Goal: Use online tool/utility: Use online tool/utility

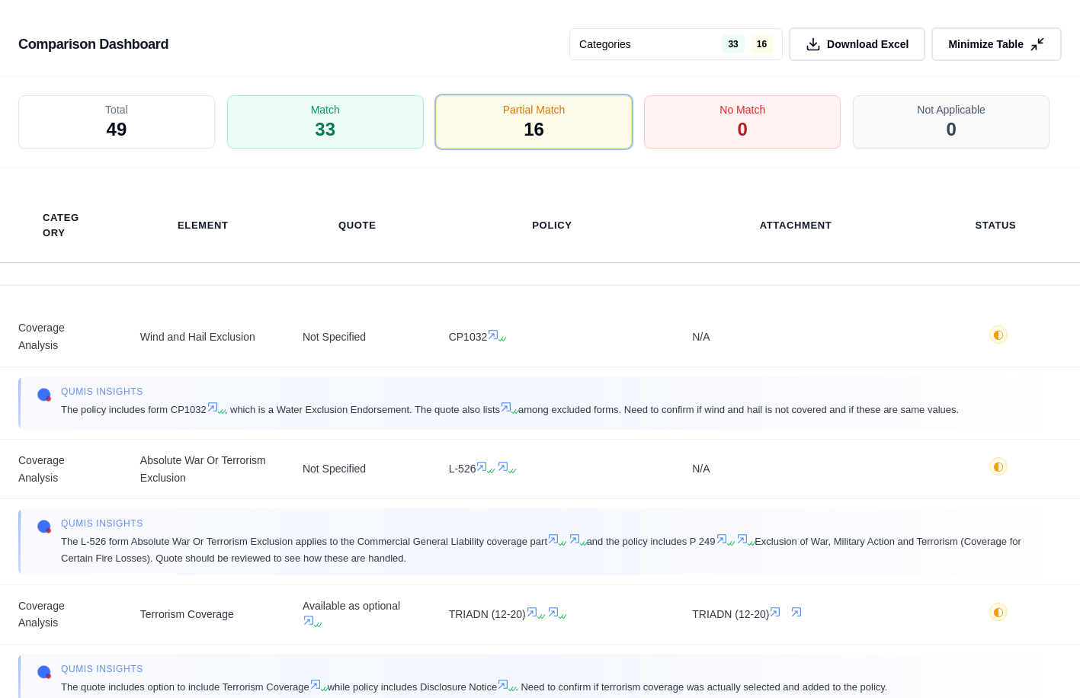
scroll to position [53, 0]
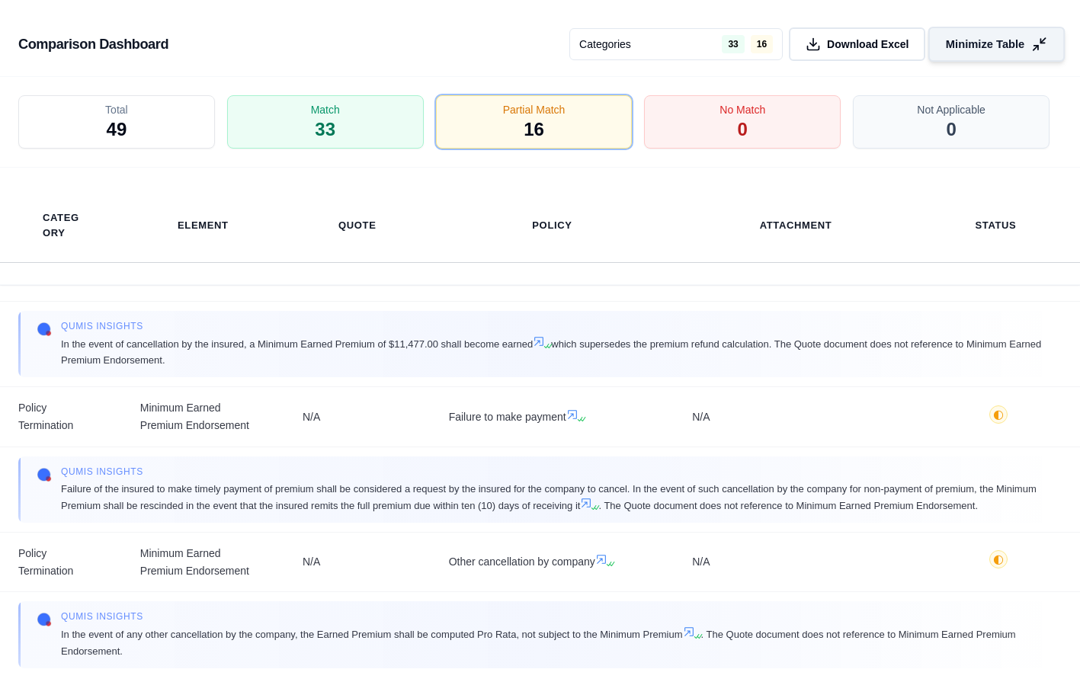
click at [1032, 43] on icon at bounding box center [1039, 45] width 16 height 16
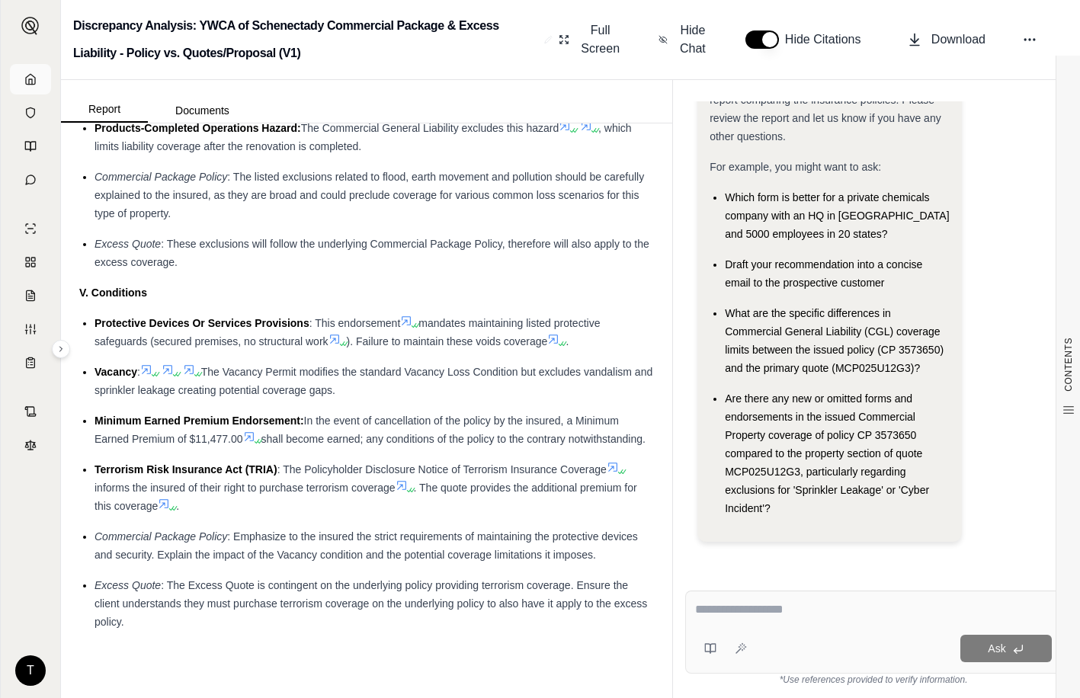
click at [31, 79] on icon at bounding box center [30, 79] width 12 height 12
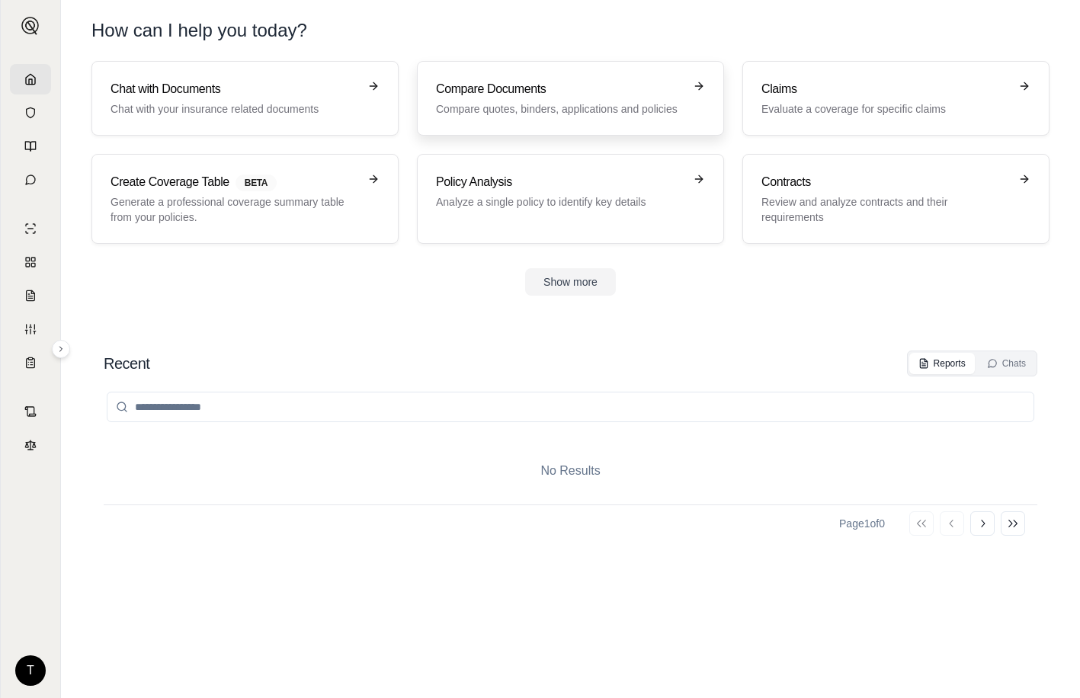
click at [578, 103] on p "Compare quotes, binders, applications and policies" at bounding box center [560, 108] width 248 height 15
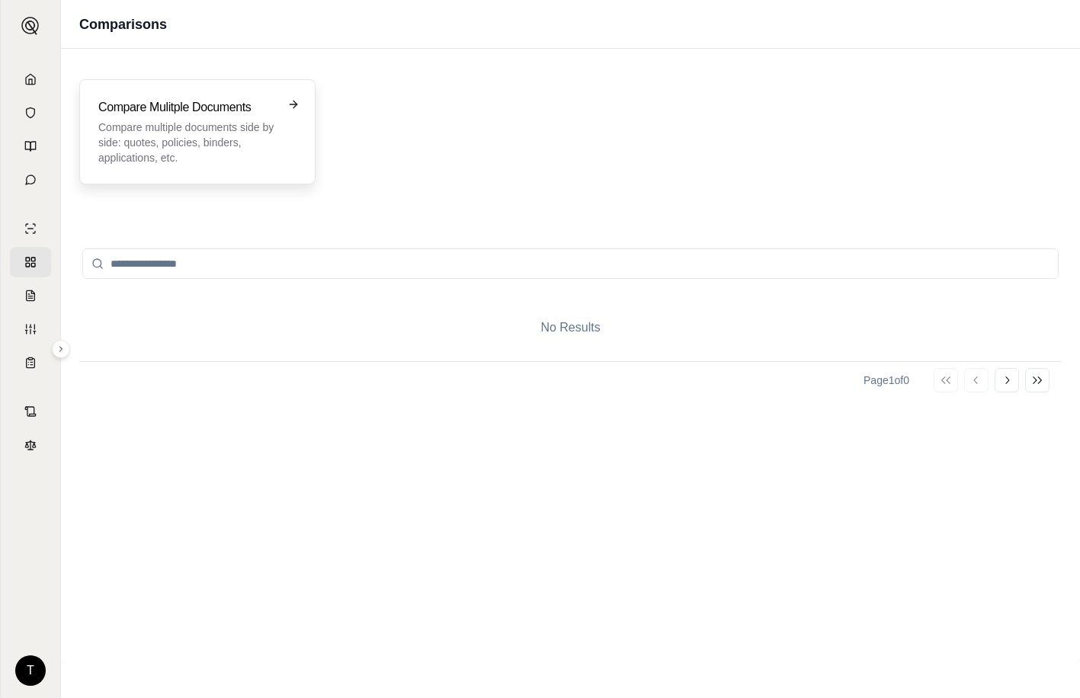
click at [137, 141] on p "Compare multiple documents side by side: quotes, policies, binders, application…" at bounding box center [186, 143] width 177 height 46
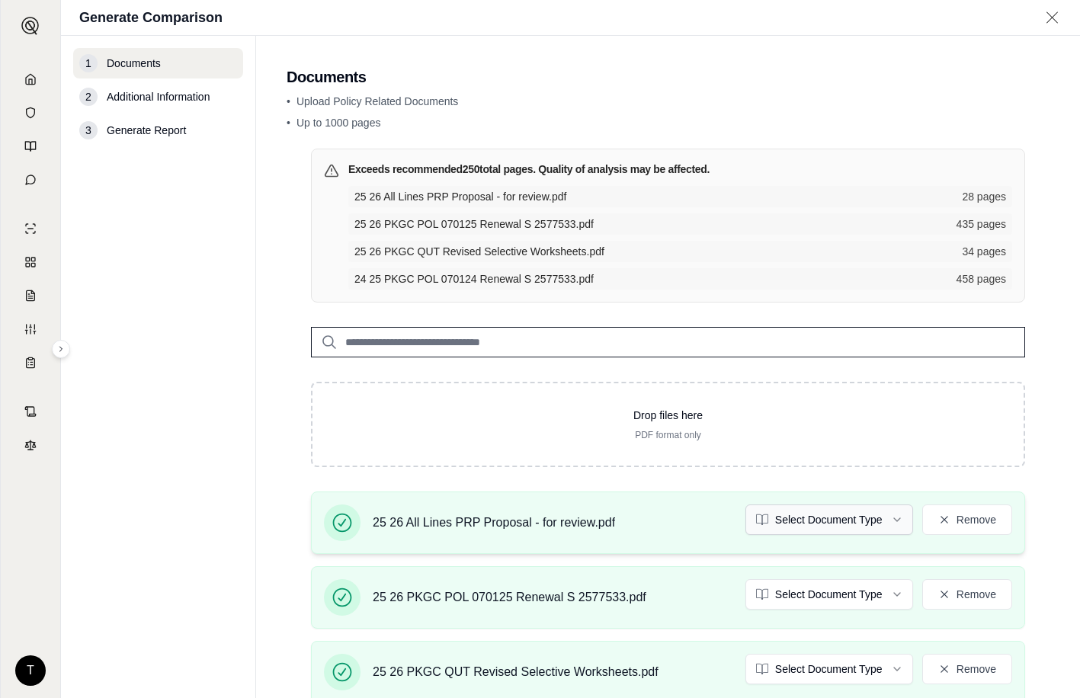
click at [891, 514] on html "T Generate Comparison 1 Documents 2 Additional Information 3 Generate Report Do…" at bounding box center [540, 349] width 1080 height 698
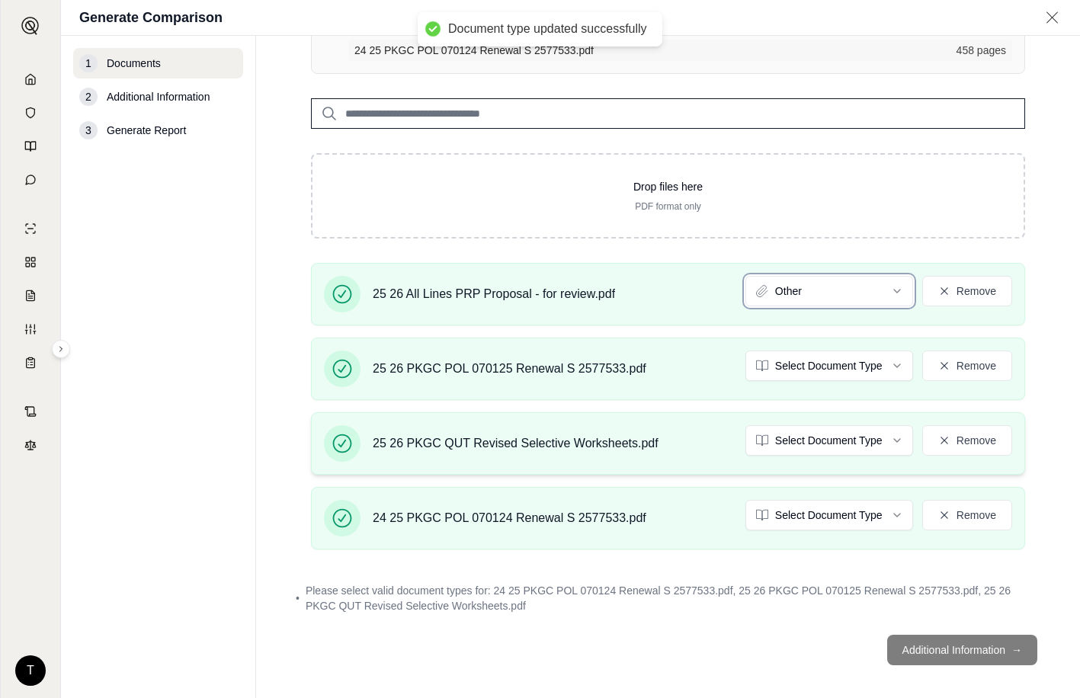
scroll to position [229, 0]
click at [892, 357] on html "Document type updated successfully T Generate Comparison 1 Documents 2 Addition…" at bounding box center [540, 349] width 1080 height 698
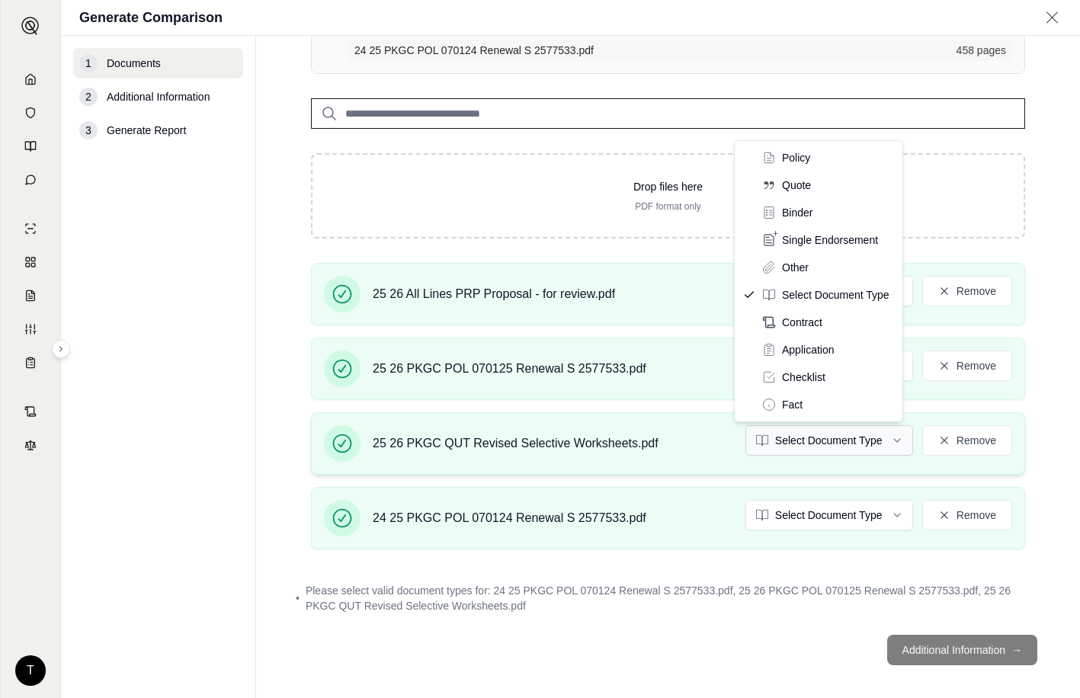
click at [882, 440] on html "T Generate Comparison 1 Documents 2 Additional Information 3 Generate Report Do…" at bounding box center [540, 349] width 1080 height 698
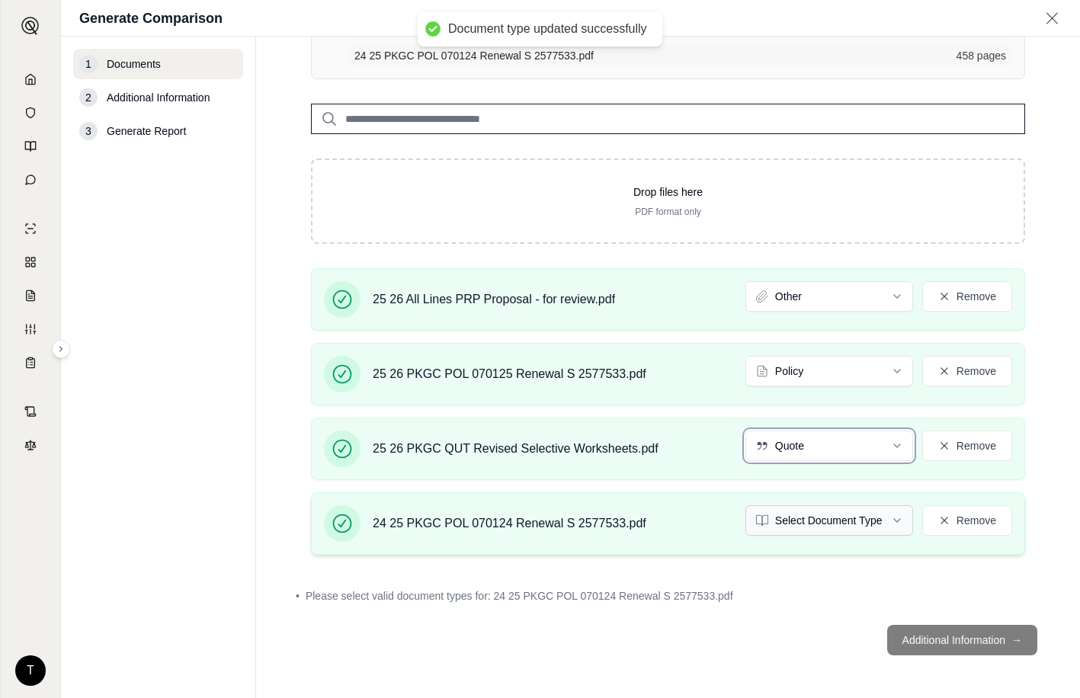
scroll to position [224, 0]
click at [886, 519] on html "Document type updated successfully Document type updated successfully T Generat…" at bounding box center [540, 349] width 1080 height 698
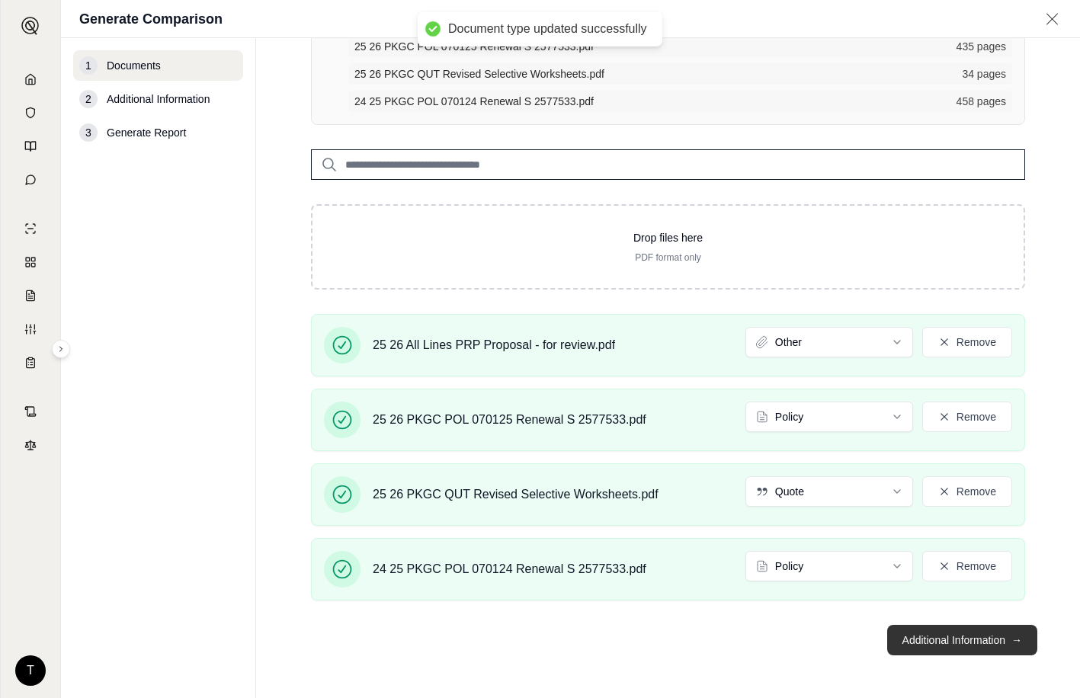
click at [925, 641] on button "Additional Information →" at bounding box center [962, 640] width 150 height 30
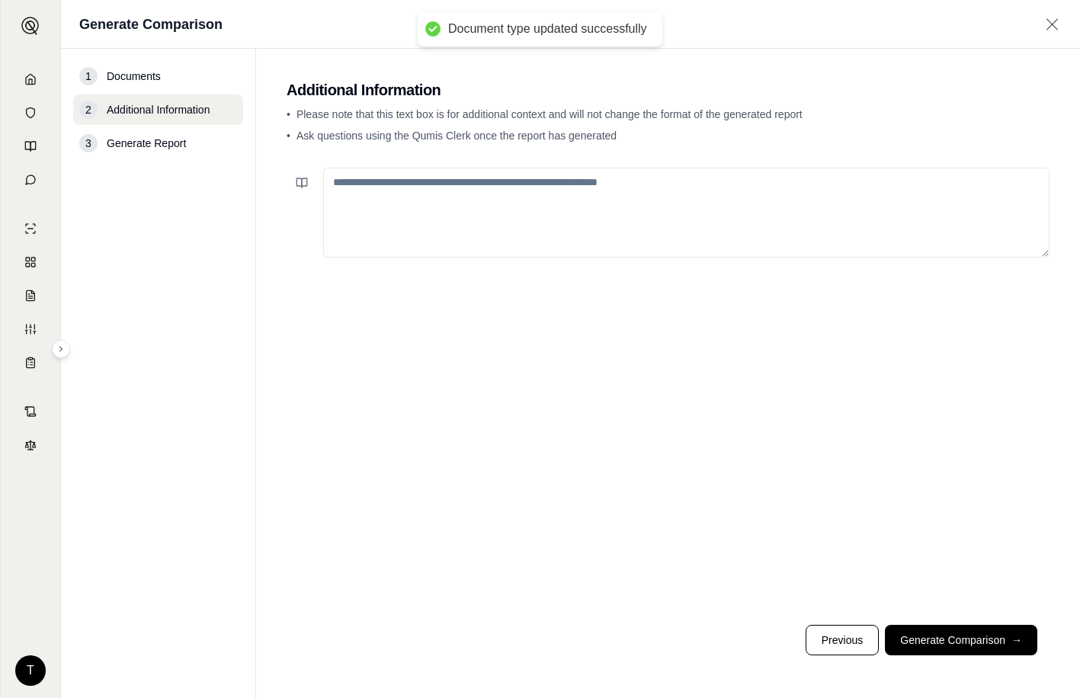
scroll to position [0, 0]
paste textarea "**********"
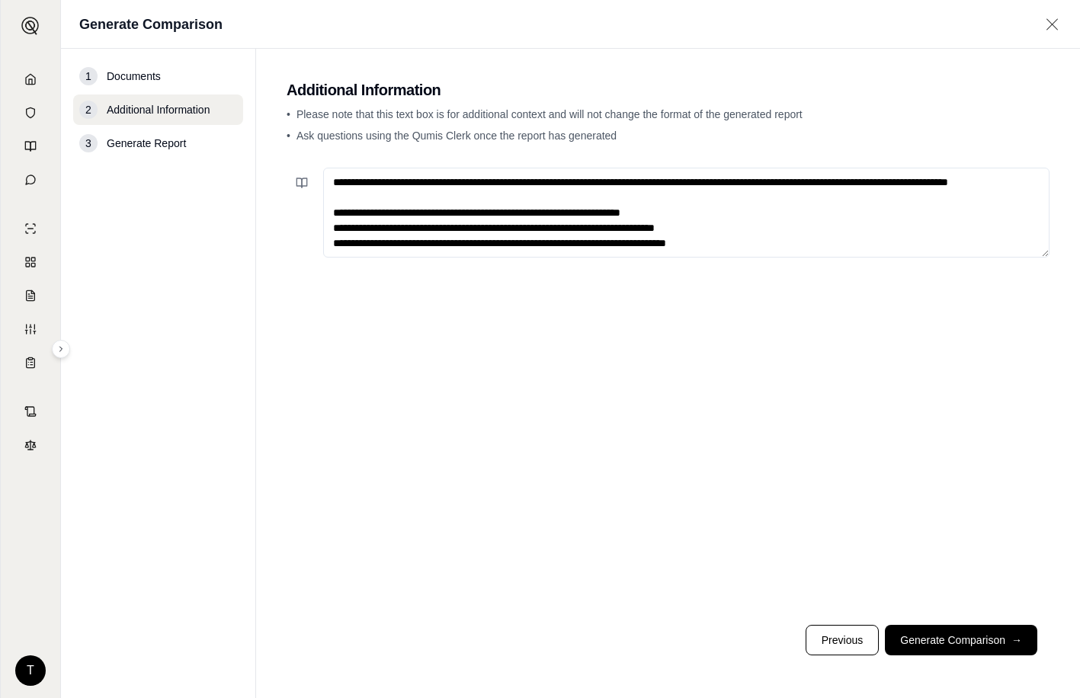
scroll to position [23, 0]
type textarea "**********"
click at [951, 649] on button "Generate Comparison →" at bounding box center [961, 640] width 152 height 30
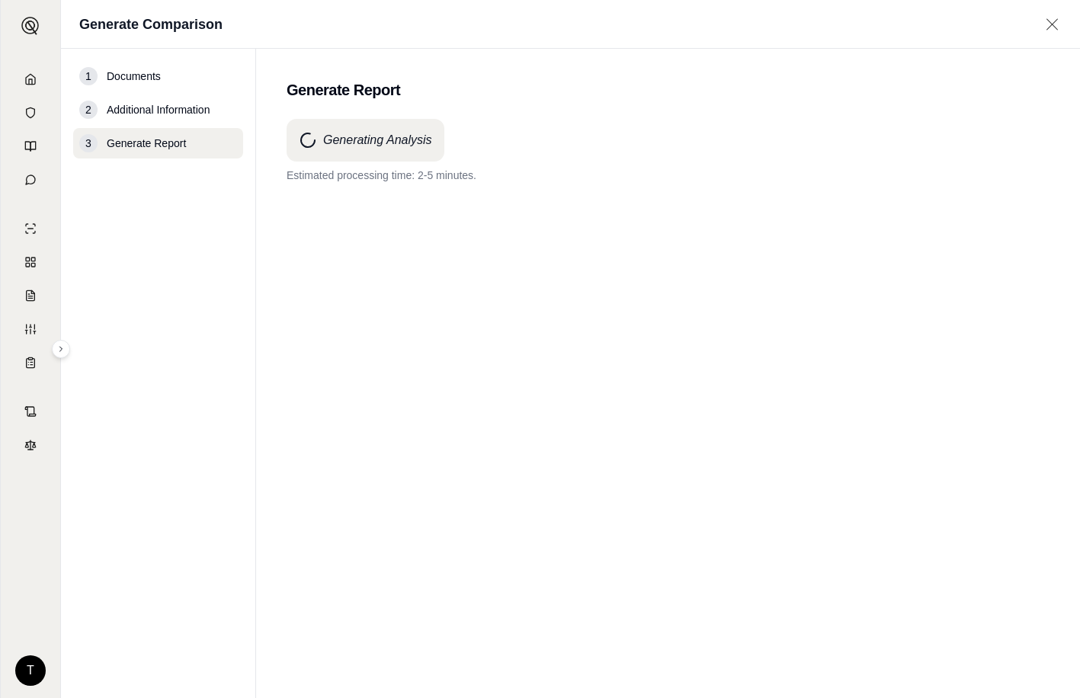
click at [358, 407] on div "Generating Analysis Estimated processing time: 2-5 minutes." at bounding box center [668, 381] width 763 height 524
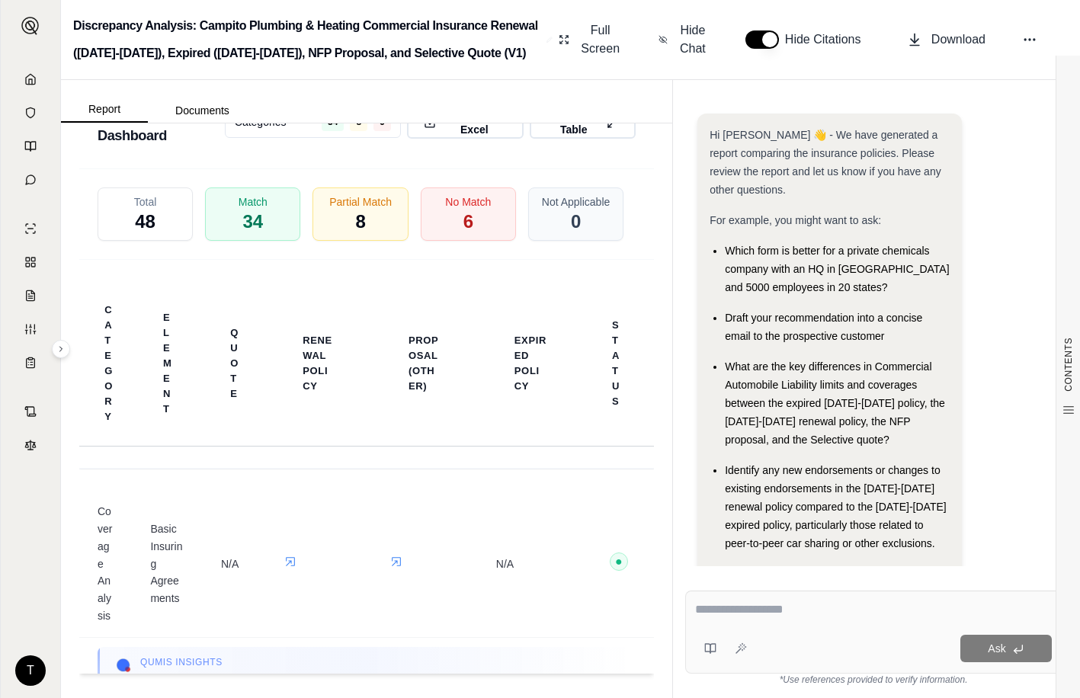
scroll to position [5960, 0]
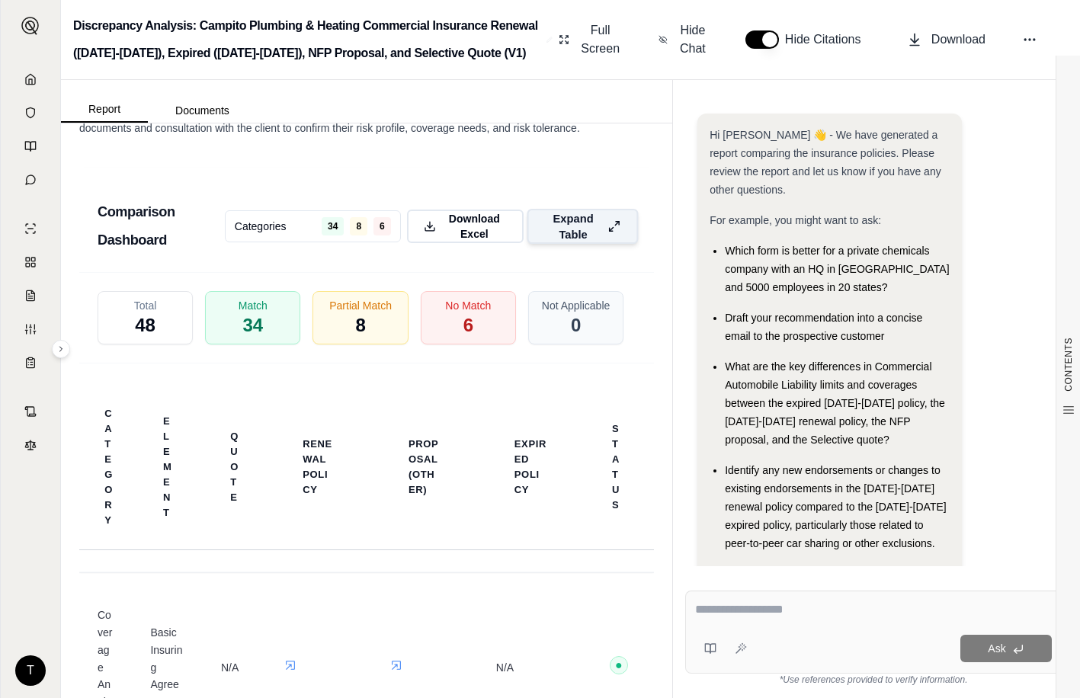
click at [608, 234] on icon at bounding box center [614, 226] width 13 height 16
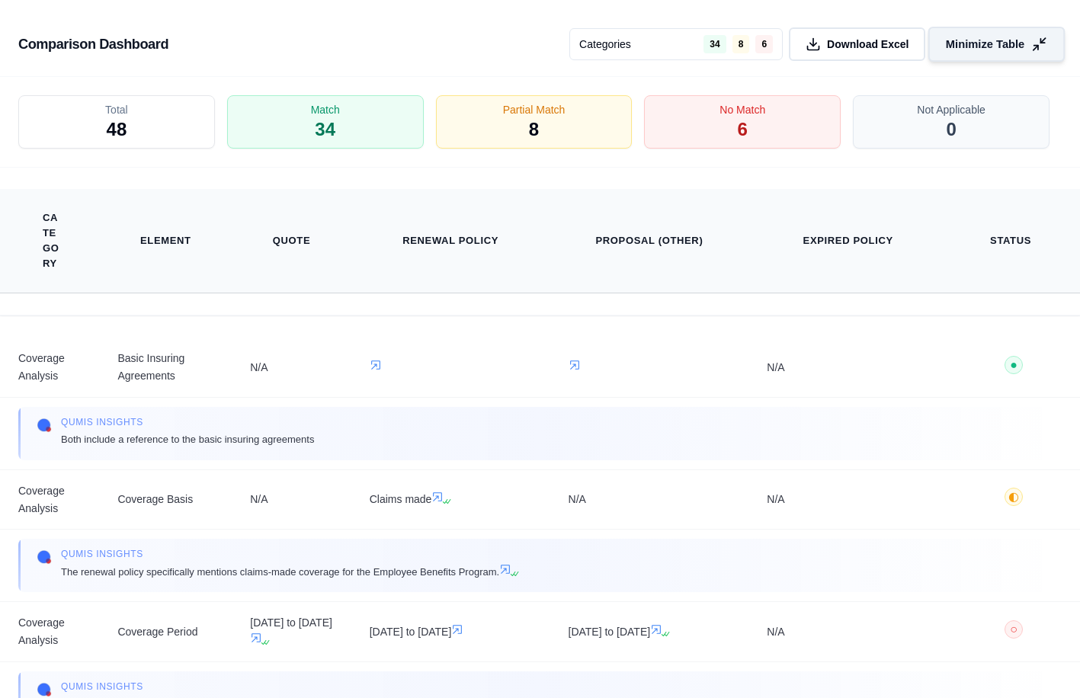
scroll to position [5466, 0]
click at [708, 134] on div "No Match 6" at bounding box center [742, 122] width 207 height 56
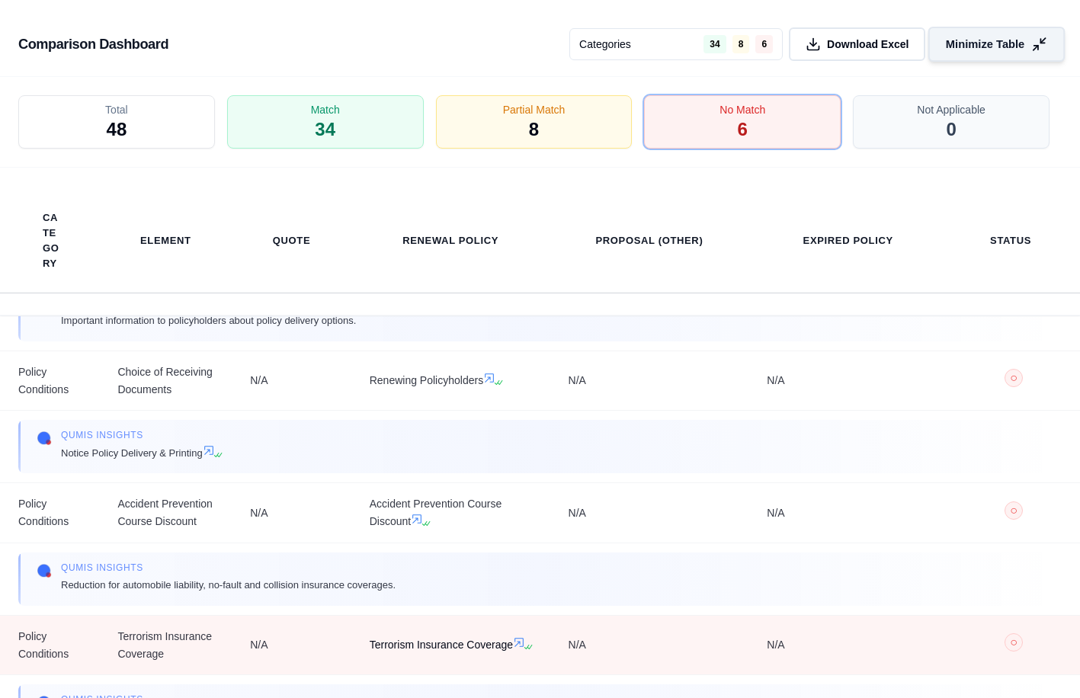
scroll to position [453, 0]
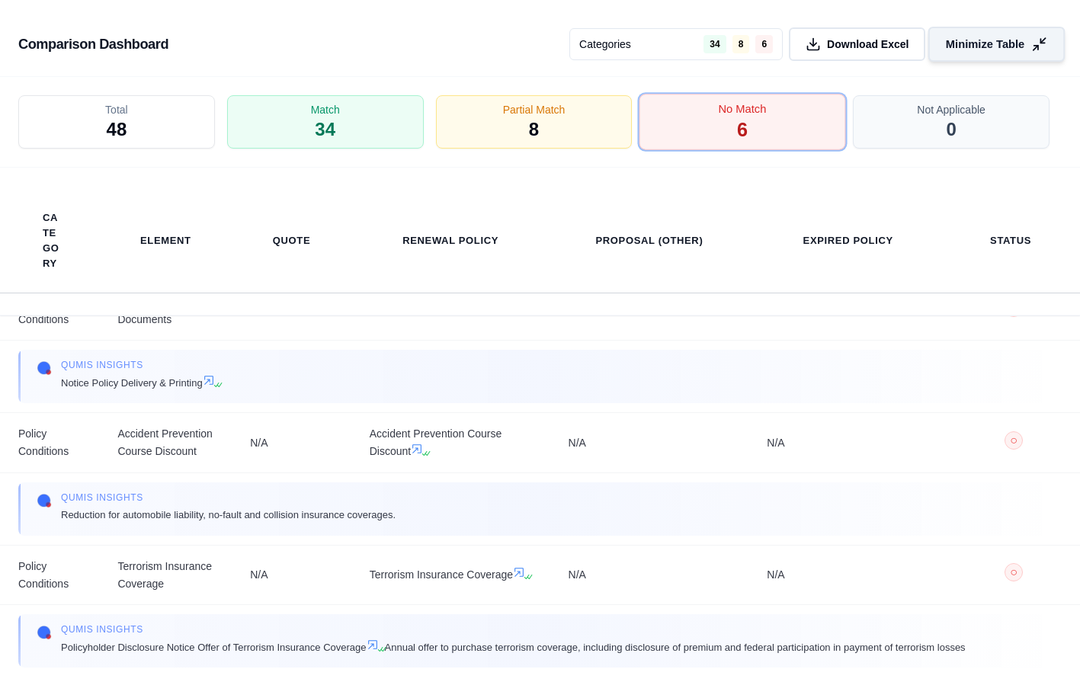
click at [716, 137] on div "No Match 6" at bounding box center [742, 122] width 207 height 56
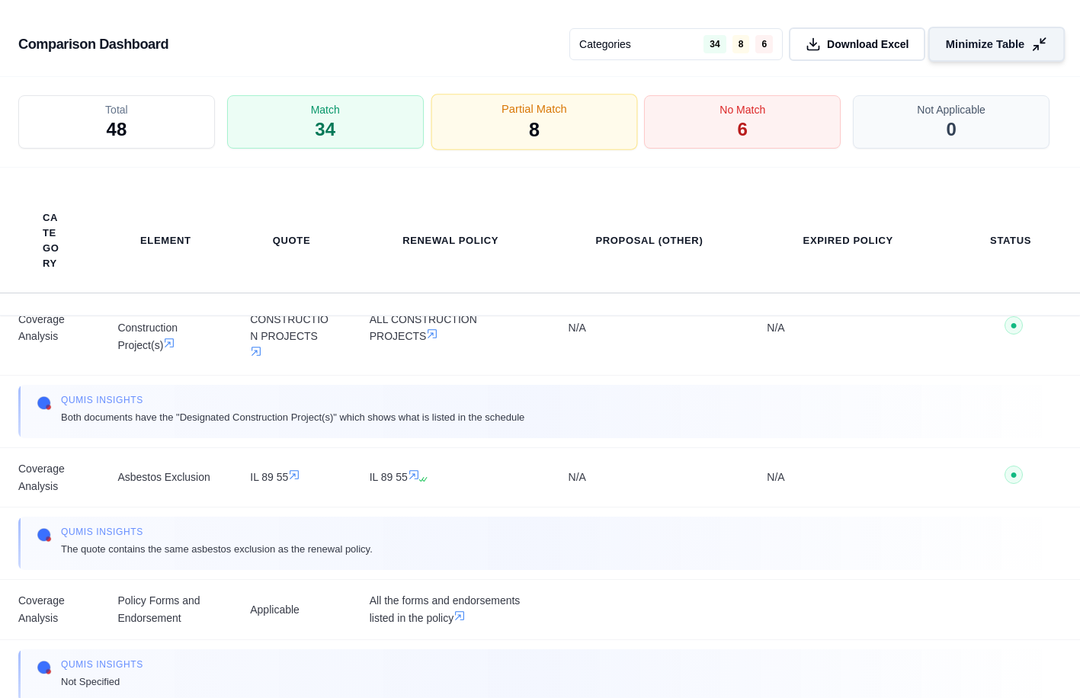
click at [577, 143] on div "Partial Match 8" at bounding box center [534, 122] width 207 height 56
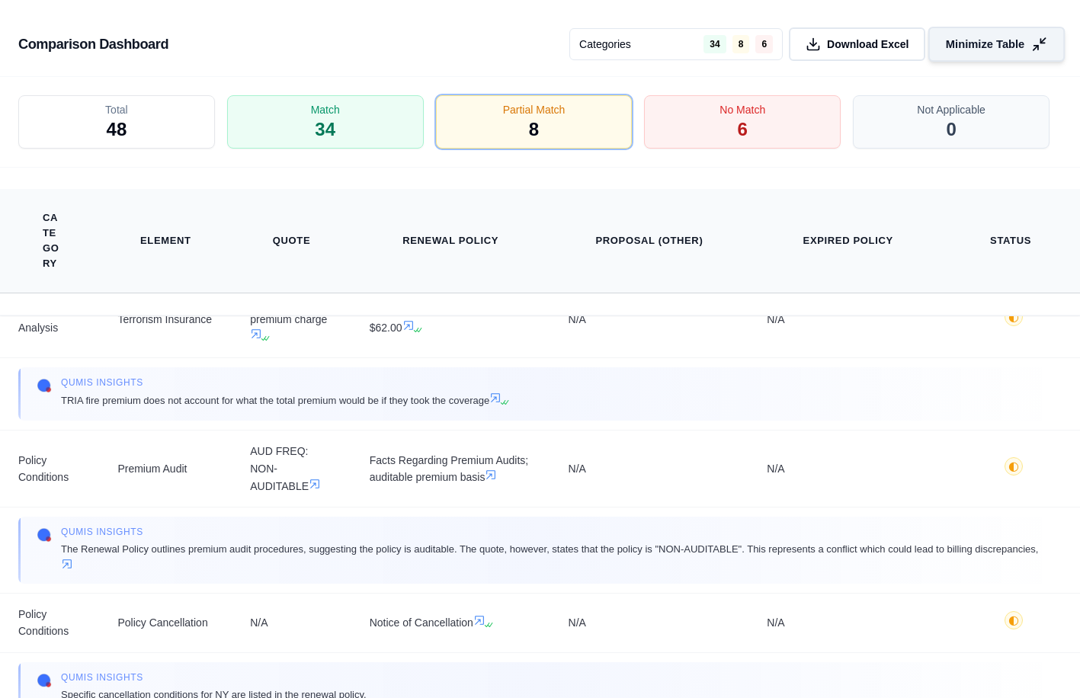
drag, startPoint x: 660, startPoint y: 274, endPoint x: 657, endPoint y: 238, distance: 35.9
click at [660, 274] on th "Proposal (Other)" at bounding box center [649, 241] width 199 height 104
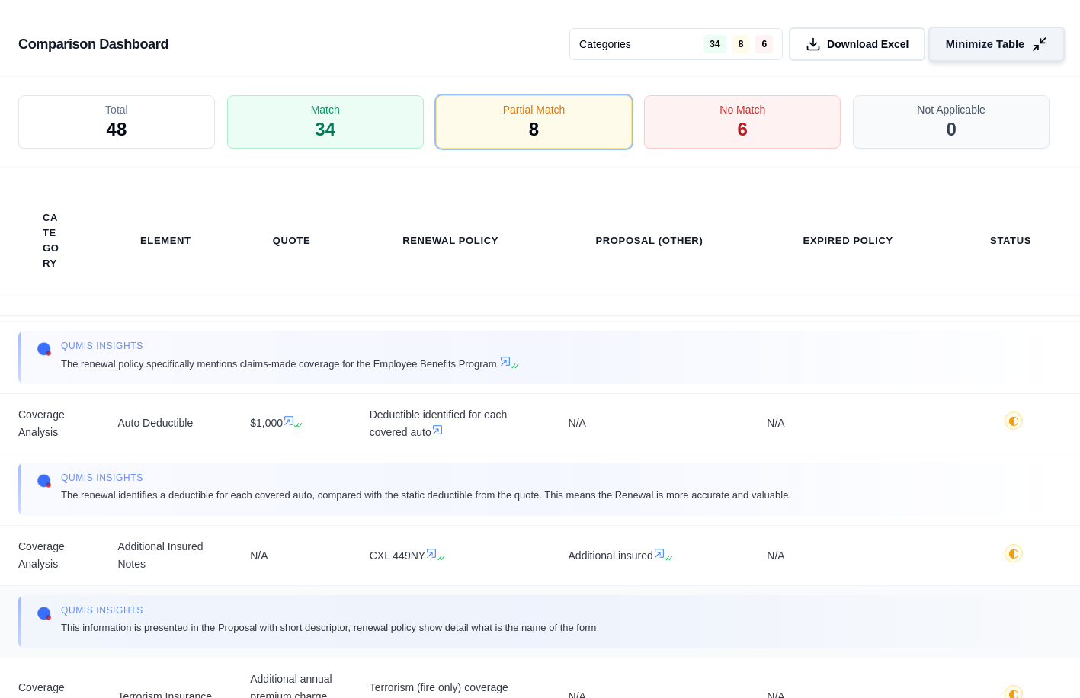
scroll to position [152, 0]
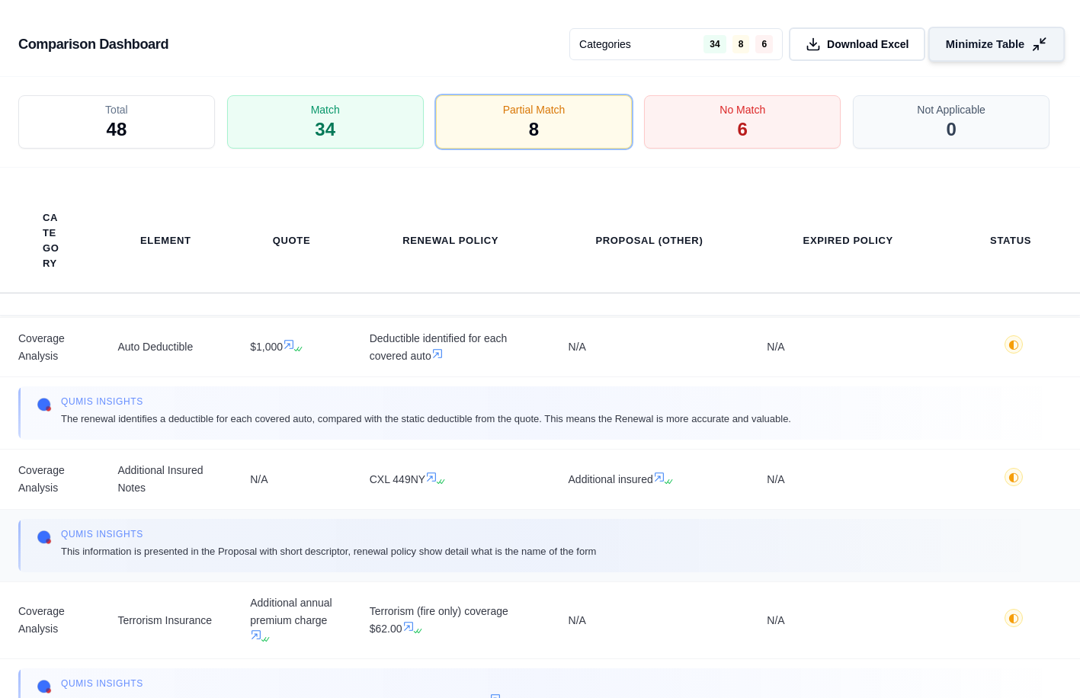
click at [334, 544] on span "This information is presented in the Proposal with short descriptor, renewal po…" at bounding box center [328, 551] width 535 height 16
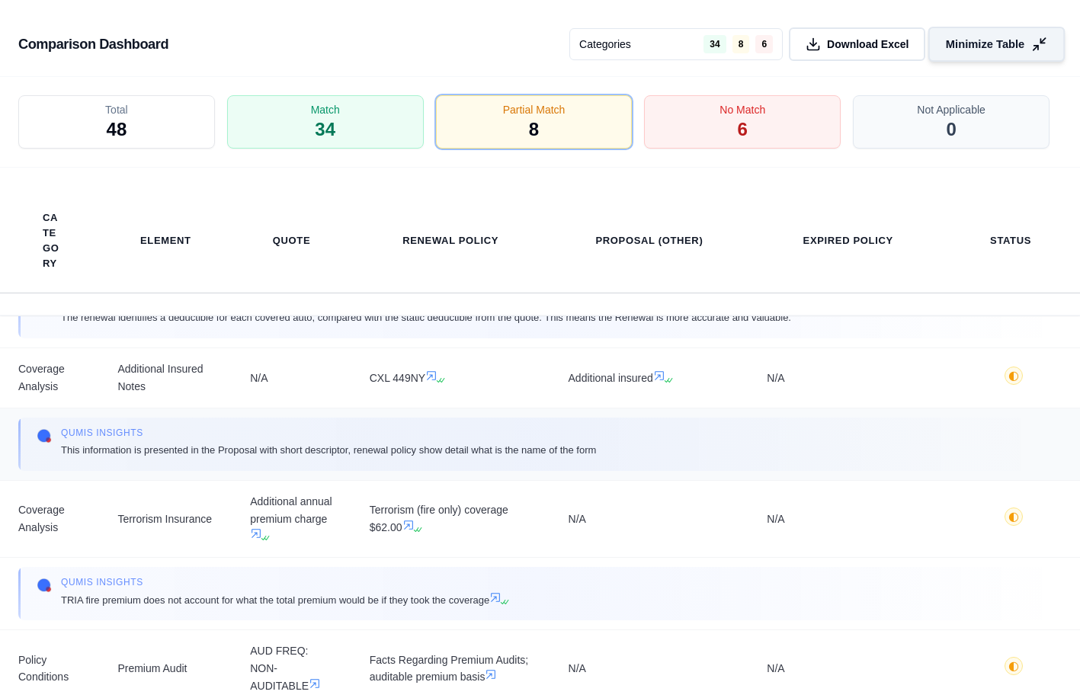
scroll to position [229, 0]
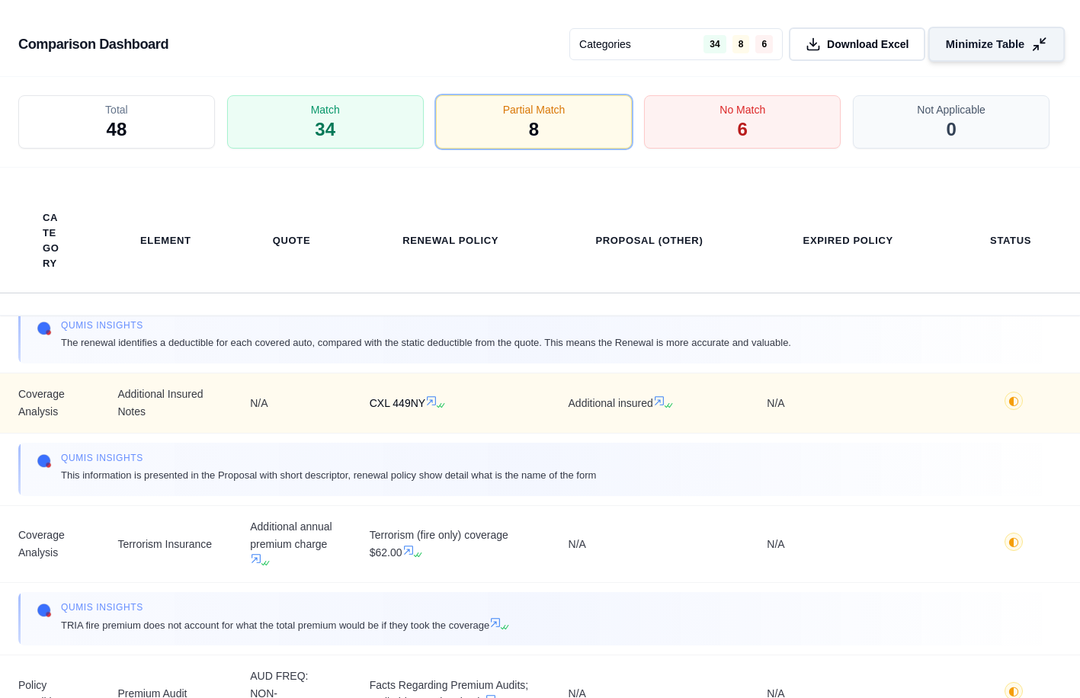
click at [442, 403] on icon at bounding box center [441, 405] width 9 height 9
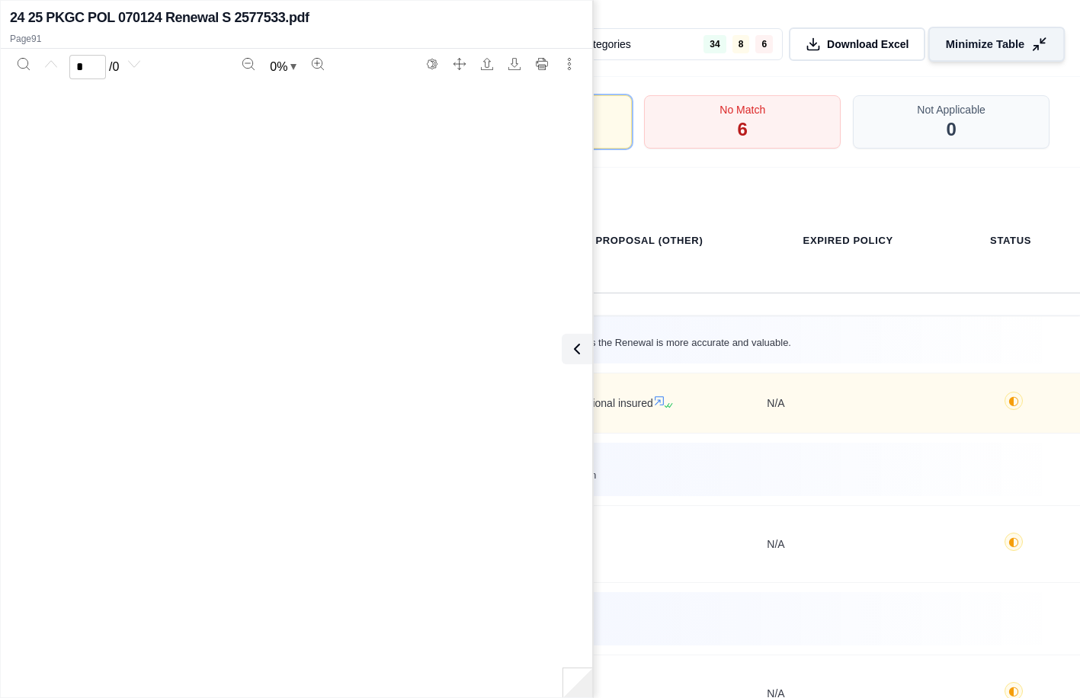
scroll to position [35, 0]
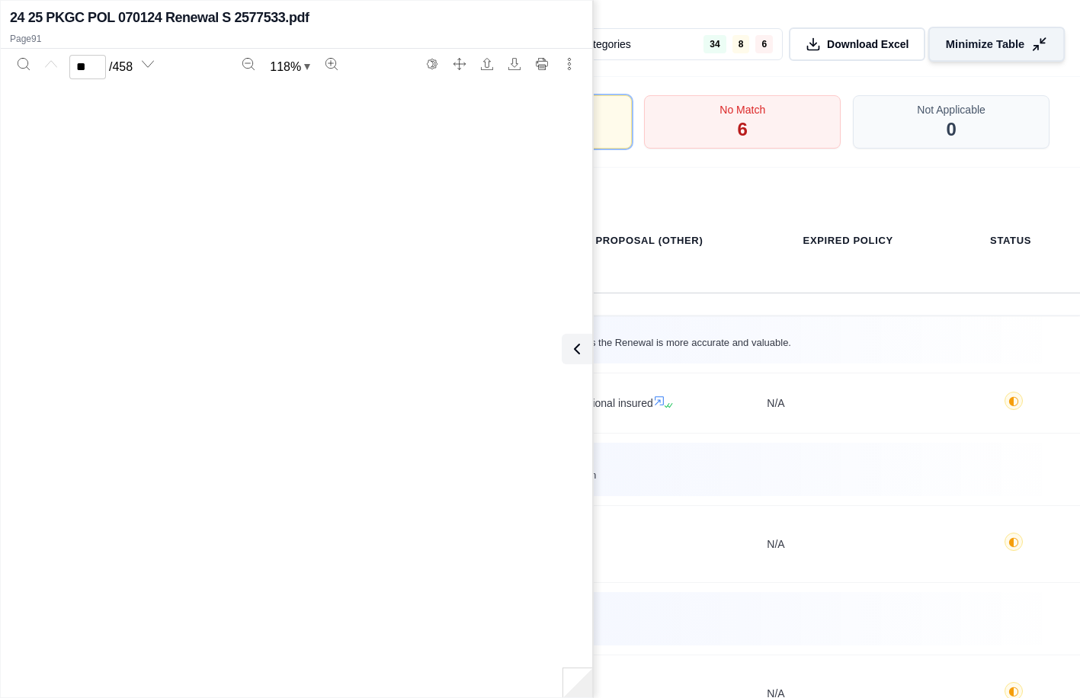
type input "**"
click at [573, 351] on icon at bounding box center [574, 348] width 5 height 9
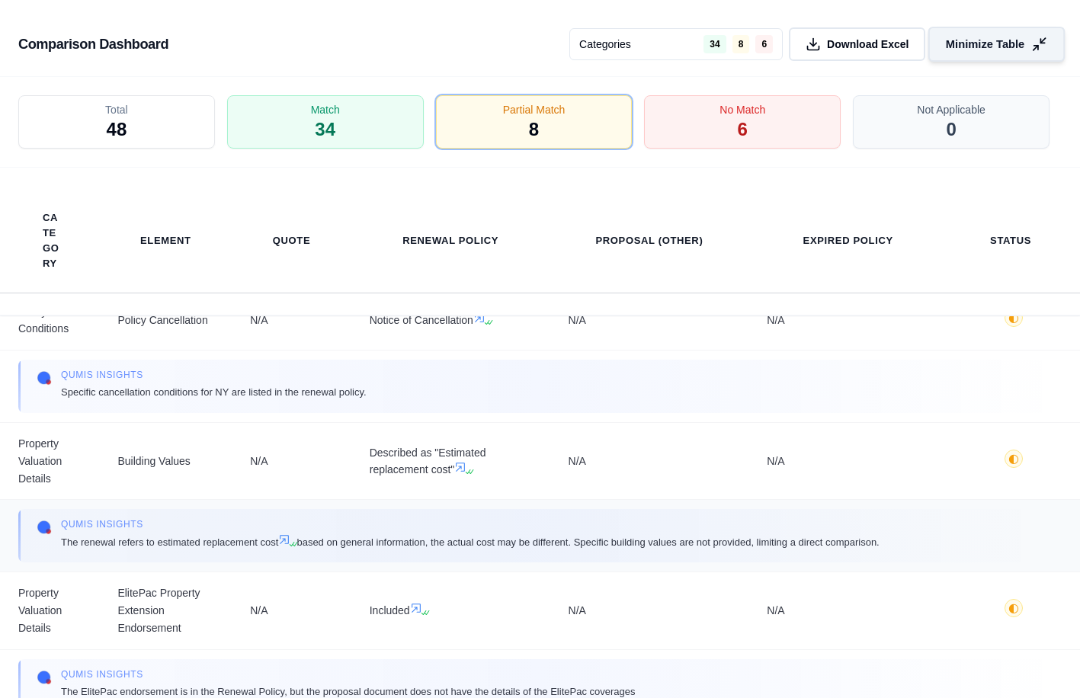
scroll to position [800, 0]
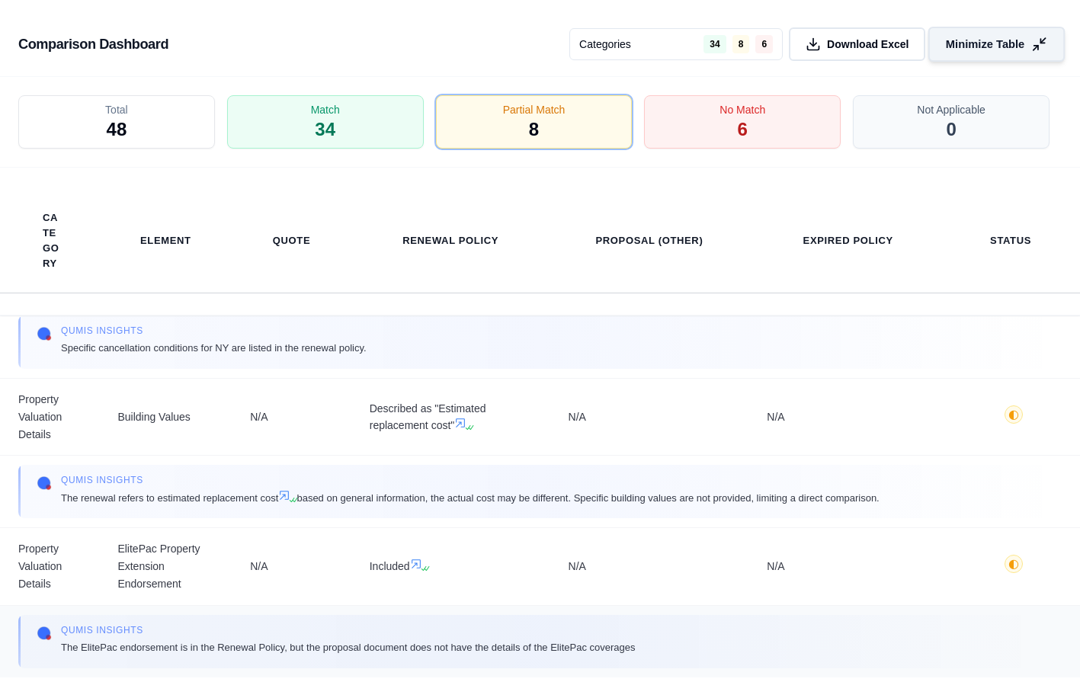
click at [304, 665] on div "Qumis INSIGHTS The ElitePac endorsement is in the Renewal Policy, but the propo…" at bounding box center [539, 641] width 1043 height 53
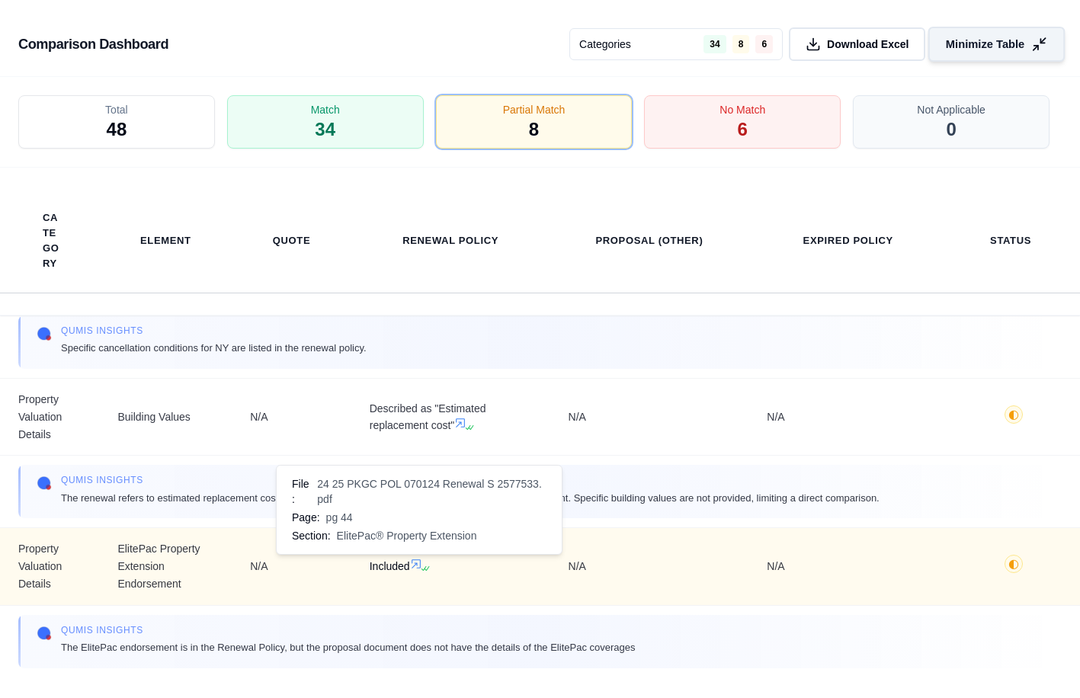
click at [418, 563] on icon at bounding box center [416, 564] width 12 height 12
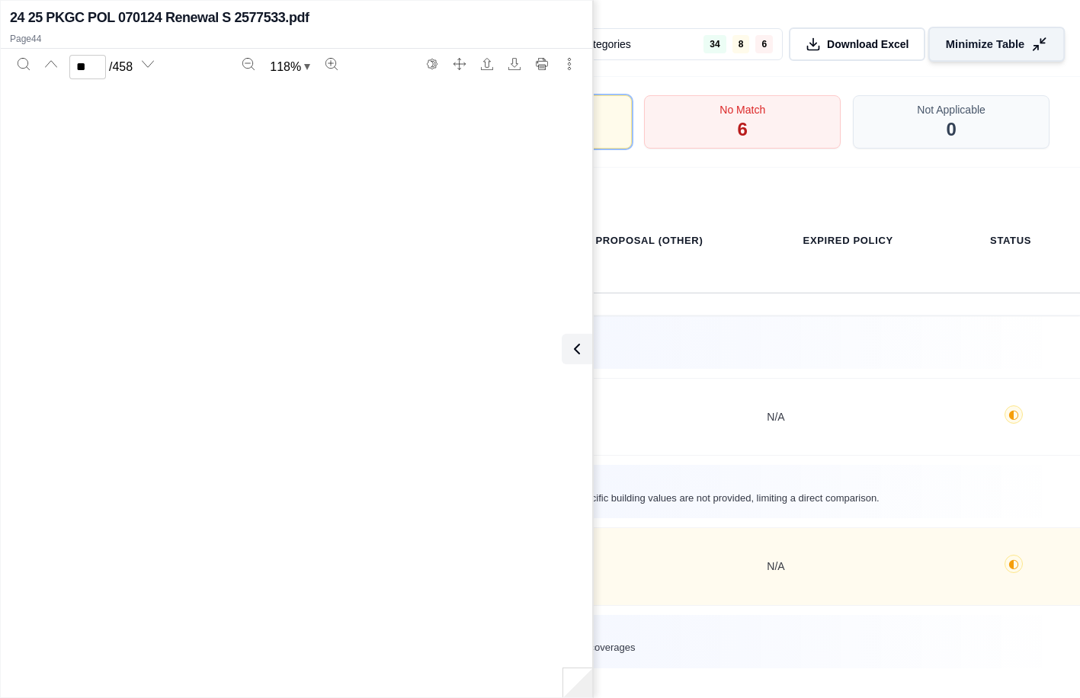
type input "**"
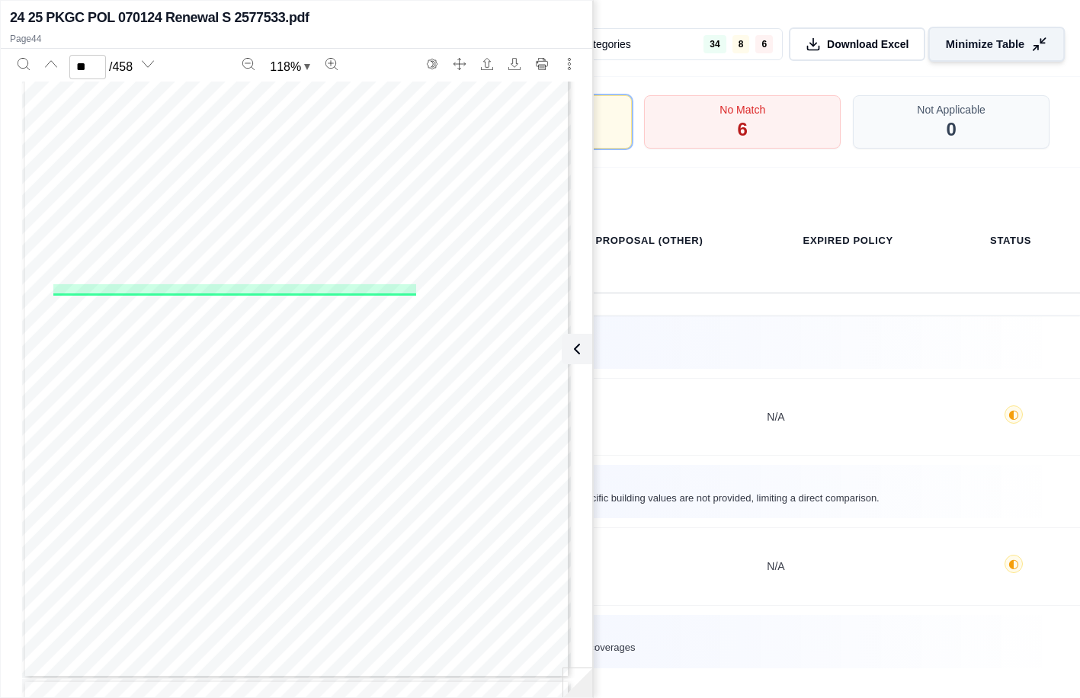
scroll to position [30610, 0]
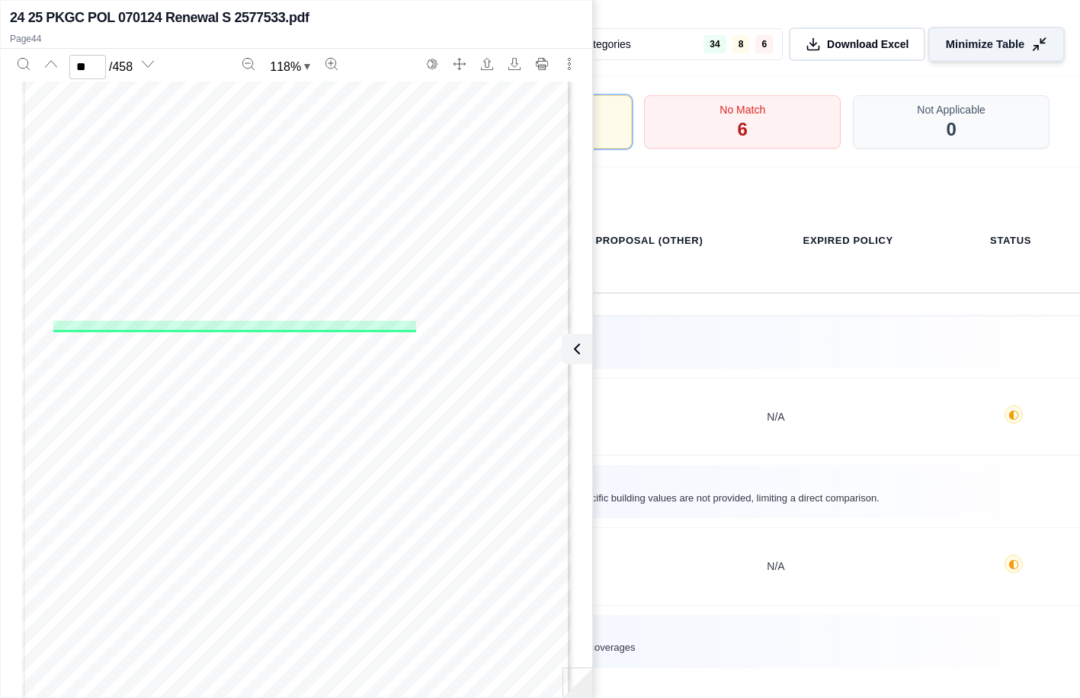
click at [109, 328] on span "CP 76 30NY 07 21" at bounding box center [99, 326] width 74 height 9
click at [570, 353] on icon at bounding box center [574, 349] width 18 height 18
